Goal: Task Accomplishment & Management: Manage account settings

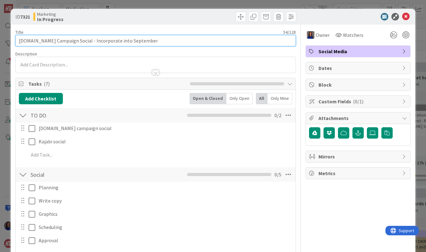
drag, startPoint x: 60, startPoint y: 42, endPoint x: -1, endPoint y: 39, distance: 61.7
click at [0, 39] on html "Kanban Marketing 1x 2x 3x 14 INFORMATION 14 Documentation 0 Team 67 New 4 Backl…" at bounding box center [213, 126] width 426 height 252
type input "Social - Incorporate into September"
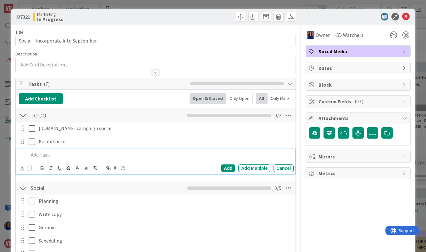
click at [44, 156] on p at bounding box center [160, 154] width 263 height 7
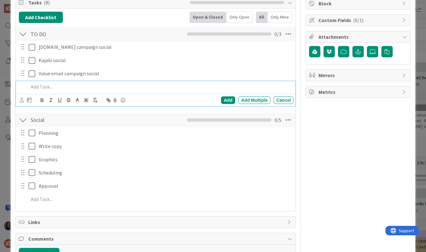
scroll to position [83, 0]
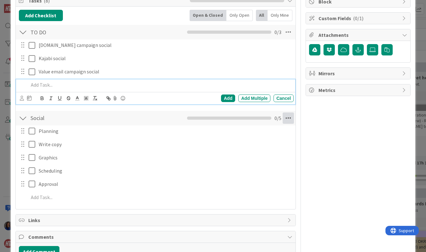
click at [283, 117] on icon at bounding box center [288, 117] width 11 height 11
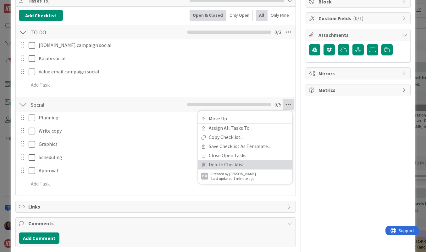
click at [242, 165] on link "Delete Checklist" at bounding box center [245, 164] width 94 height 9
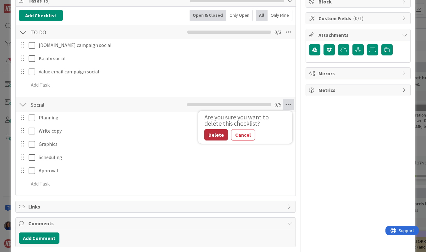
click at [213, 133] on button "Delete" at bounding box center [217, 134] width 24 height 11
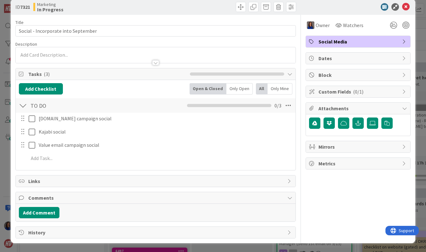
click at [5, 167] on div "ID 7321 Marketing In Progress Title 35 / 128 Social - Incorporate into Septembe…" at bounding box center [213, 126] width 426 height 252
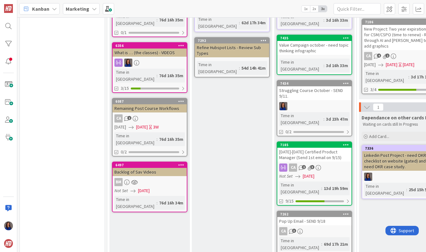
scroll to position [86, 0]
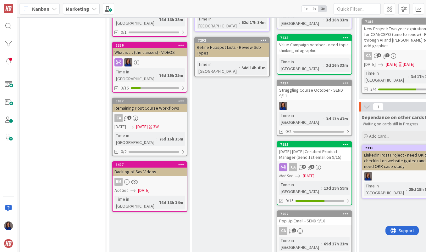
click at [325, 86] on div "Struggling Course October - SEND 9/11." at bounding box center [315, 93] width 74 height 14
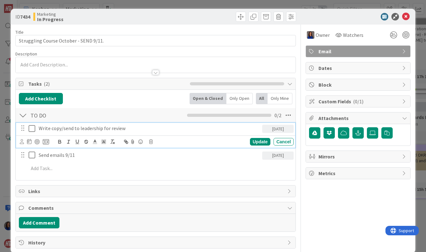
click at [32, 127] on icon at bounding box center [32, 129] width 7 height 8
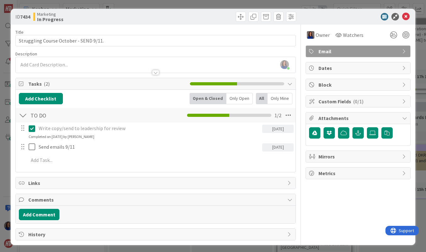
click at [7, 148] on div "ID 7434 Marketing In Progress Title 38 / 128 Struggling Course October - SEND 9…" at bounding box center [213, 126] width 426 height 252
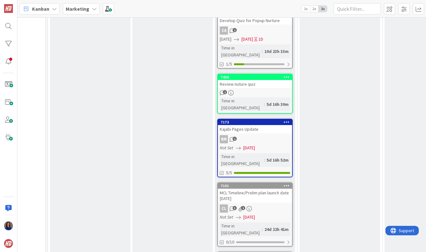
scroll to position [342, 59]
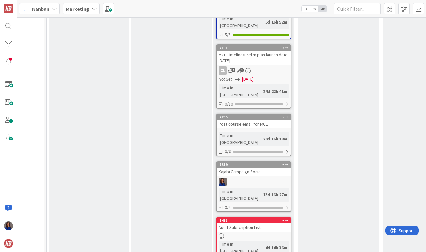
scroll to position [502, 61]
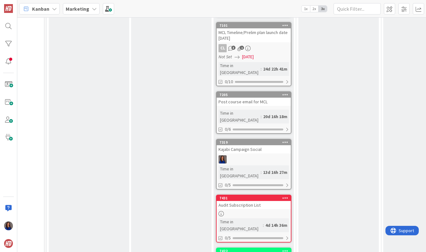
click at [257, 145] on div "Kajabi Campaign Social" at bounding box center [254, 149] width 74 height 8
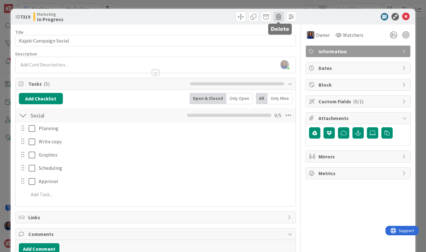
click at [278, 15] on span at bounding box center [279, 17] width 10 height 10
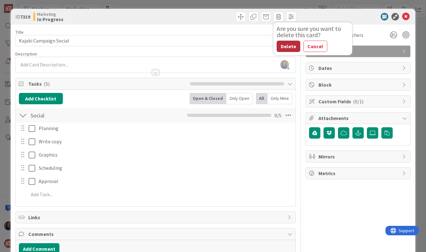
click at [286, 44] on button "Delete" at bounding box center [289, 46] width 24 height 11
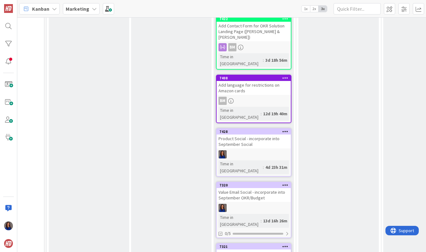
scroll to position [677, 61]
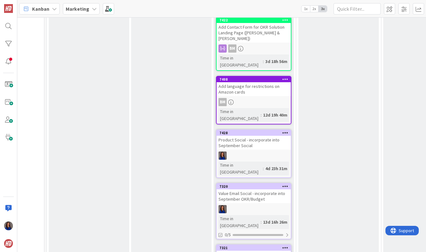
click at [267, 129] on link "7428 Product Social - incorporate into September Social Time in [GEOGRAPHIC_DAT…" at bounding box center [254, 153] width 76 height 48
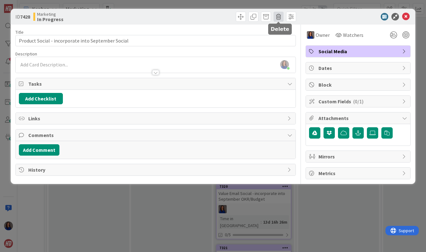
click at [277, 18] on span at bounding box center [279, 17] width 10 height 10
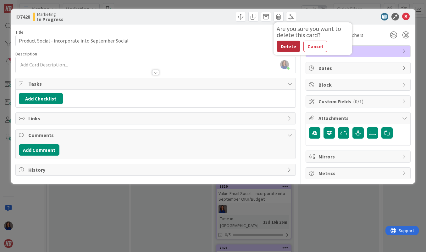
click at [288, 45] on button "Delete" at bounding box center [289, 46] width 24 height 11
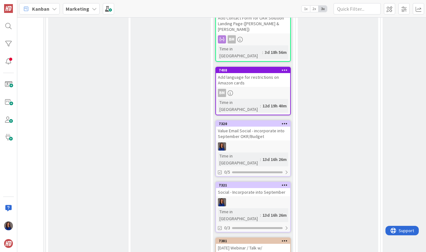
click at [254, 182] on link "7321 Social - Incorporate into September Time in [GEOGRAPHIC_DATA] : 13d 16h 26…" at bounding box center [254, 207] width 76 height 51
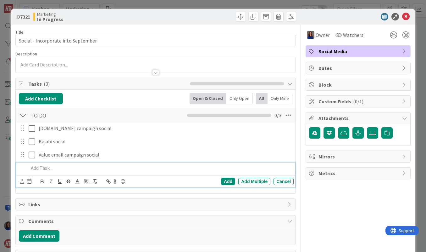
click at [41, 171] on p at bounding box center [160, 167] width 263 height 7
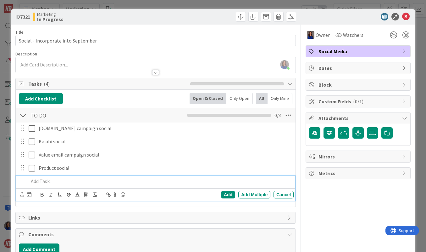
click at [340, 5] on div "ID 7321 Marketing In Progress Title 35 / 128 Social - Incorporate into Septembe…" at bounding box center [213, 126] width 426 height 252
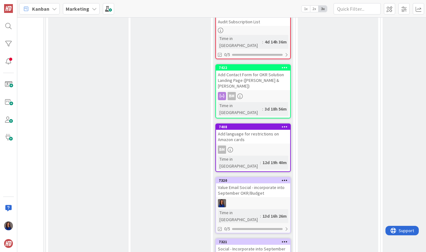
scroll to position [628, 61]
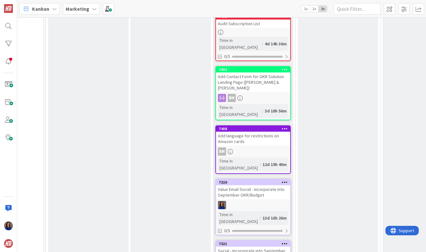
click at [270, 185] on div "Value Email Social - incorporate into September OKR/Budget" at bounding box center [253, 192] width 74 height 14
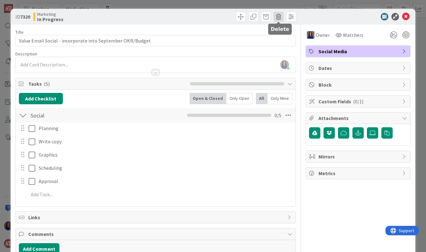
click at [277, 18] on span at bounding box center [279, 17] width 10 height 10
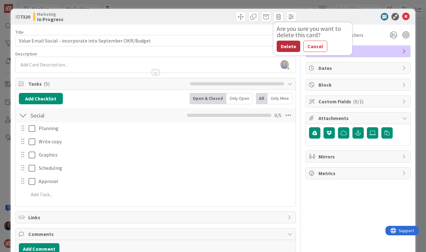
click at [291, 48] on button "Delete" at bounding box center [289, 46] width 24 height 11
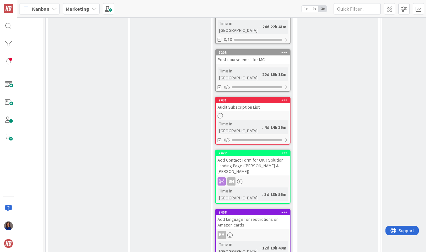
scroll to position [544, 62]
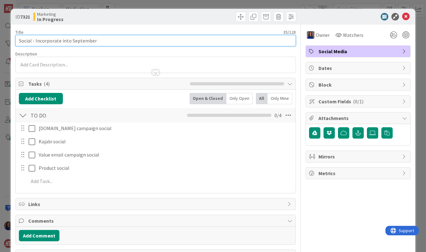
click at [33, 43] on input "Social - Incorporate into September" at bounding box center [155, 40] width 281 height 11
type input "September Social"
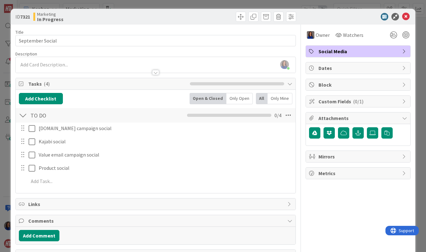
click at [104, 186] on div "Add Add Multiple Cancel" at bounding box center [155, 181] width 279 height 11
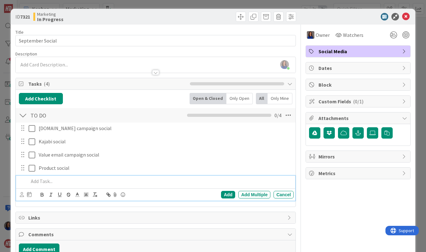
click at [45, 181] on p at bounding box center [160, 180] width 263 height 7
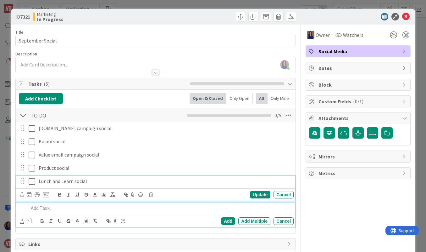
click at [33, 181] on icon at bounding box center [32, 181] width 7 height 8
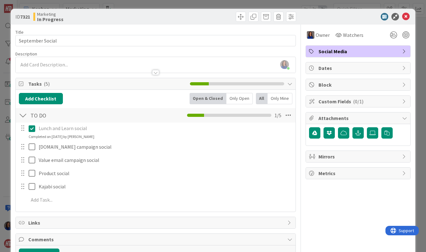
click at [207, 2] on div "ID 7321 Marketing In Progress Title 16 / 128 September Social Description [PERS…" at bounding box center [213, 126] width 426 height 252
click at [406, 15] on icon at bounding box center [406, 17] width 8 height 8
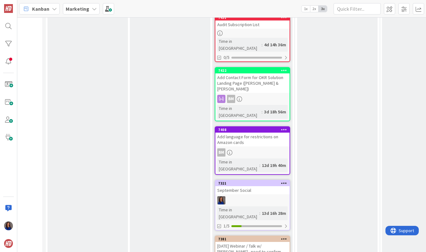
scroll to position [635, 60]
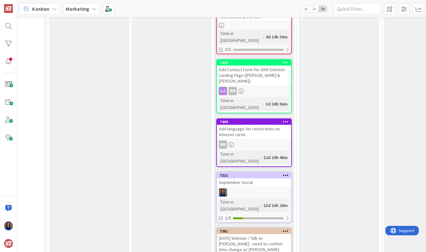
click at [256, 234] on div "[DATE] Webinar / Talk w/ [PERSON_NAME] - need to confirm time change w/ [PERSON…" at bounding box center [254, 244] width 74 height 20
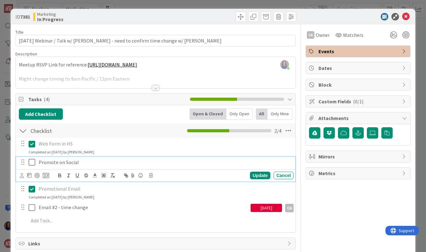
click at [59, 162] on p "Promote on Social" at bounding box center [165, 162] width 253 height 7
click at [84, 160] on p "Promote on Social" at bounding box center [165, 162] width 253 height 7
click at [33, 163] on icon at bounding box center [32, 162] width 7 height 8
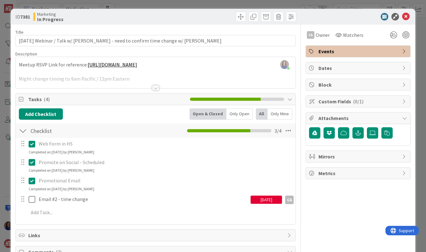
click at [5, 193] on div "ID 7381 Marketing In Progress Title 80 / 128 [DATE] Webinar / Talk w/ [PERSON_N…" at bounding box center [213, 126] width 426 height 252
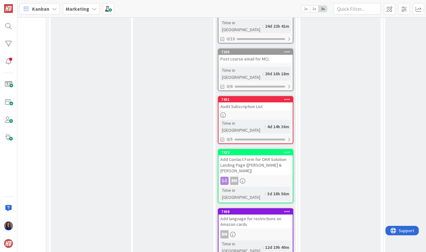
scroll to position [545, 59]
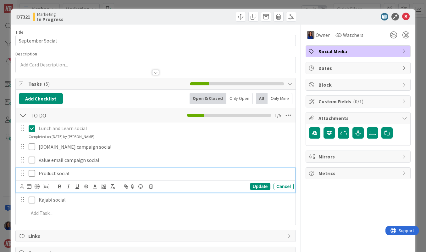
click at [31, 172] on icon at bounding box center [32, 173] width 7 height 8
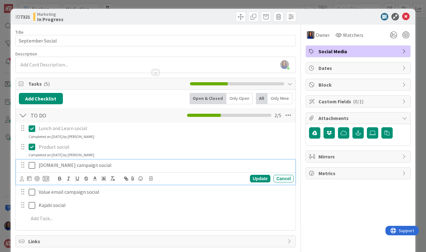
click at [32, 166] on icon at bounding box center [32, 165] width 7 height 8
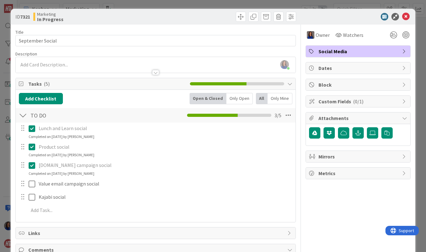
click at [6, 176] on div "ID 7321 Marketing In Progress Title 16 / 128 September Social Description [PERS…" at bounding box center [213, 126] width 426 height 252
